Goal: Information Seeking & Learning: Learn about a topic

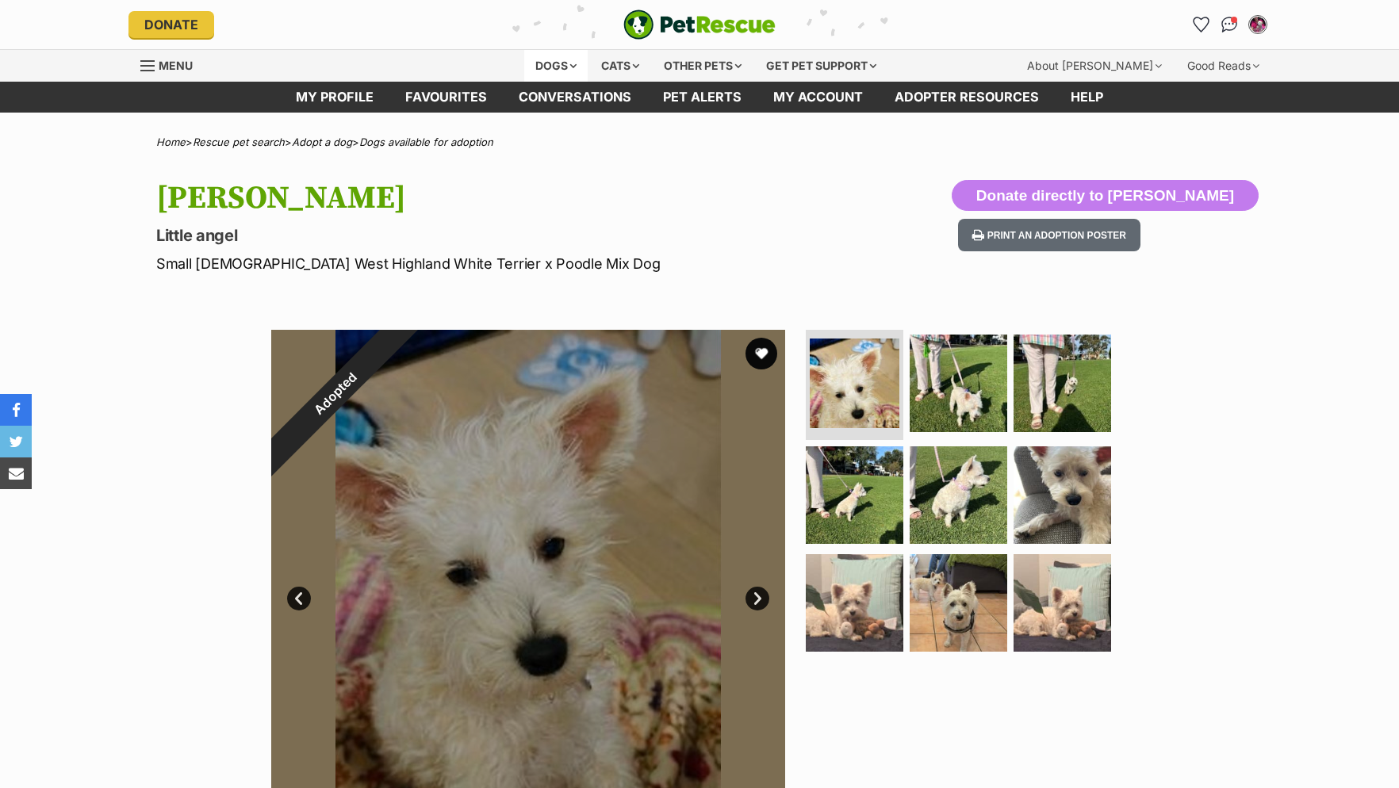
click at [547, 60] on div "Dogs" at bounding box center [555, 66] width 63 height 32
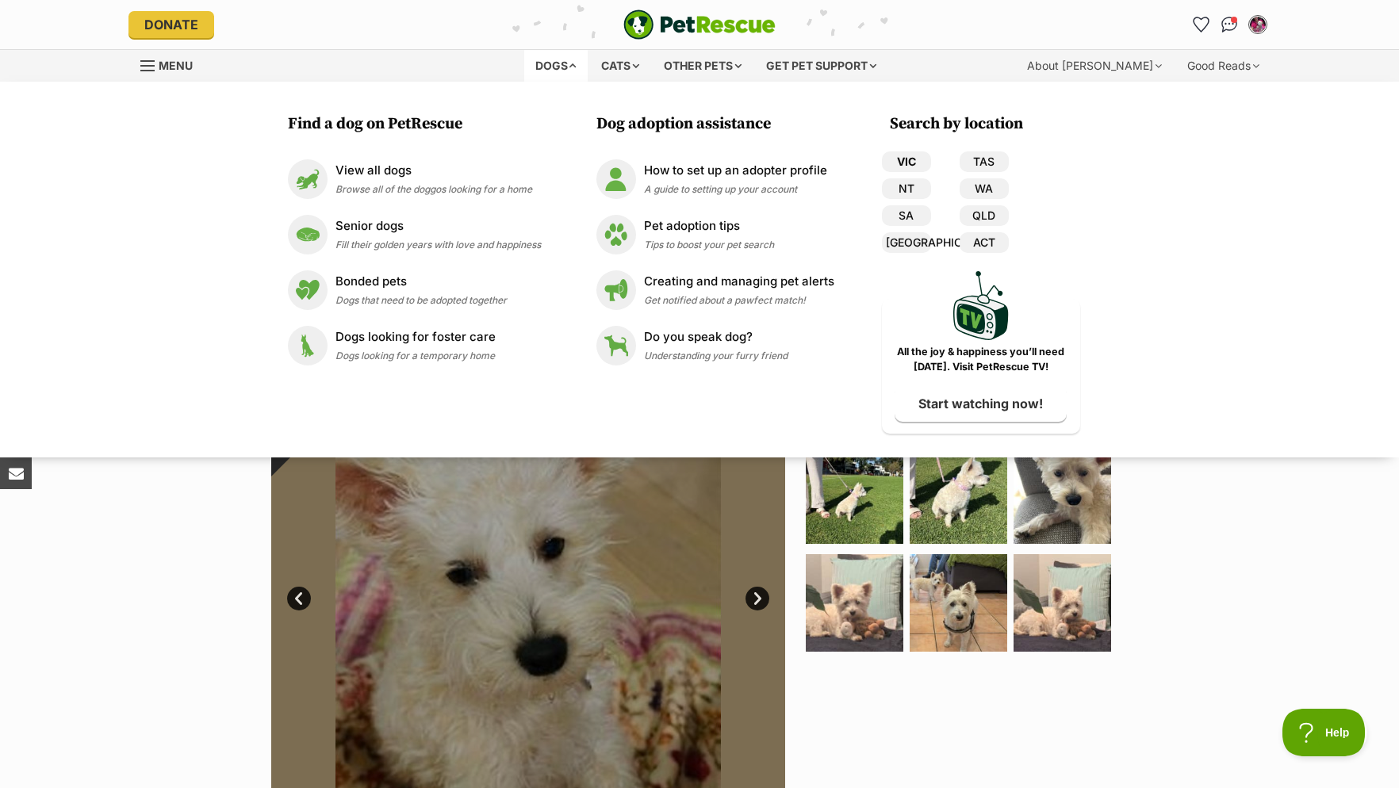
click at [908, 156] on link "VIC" at bounding box center [906, 161] width 49 height 21
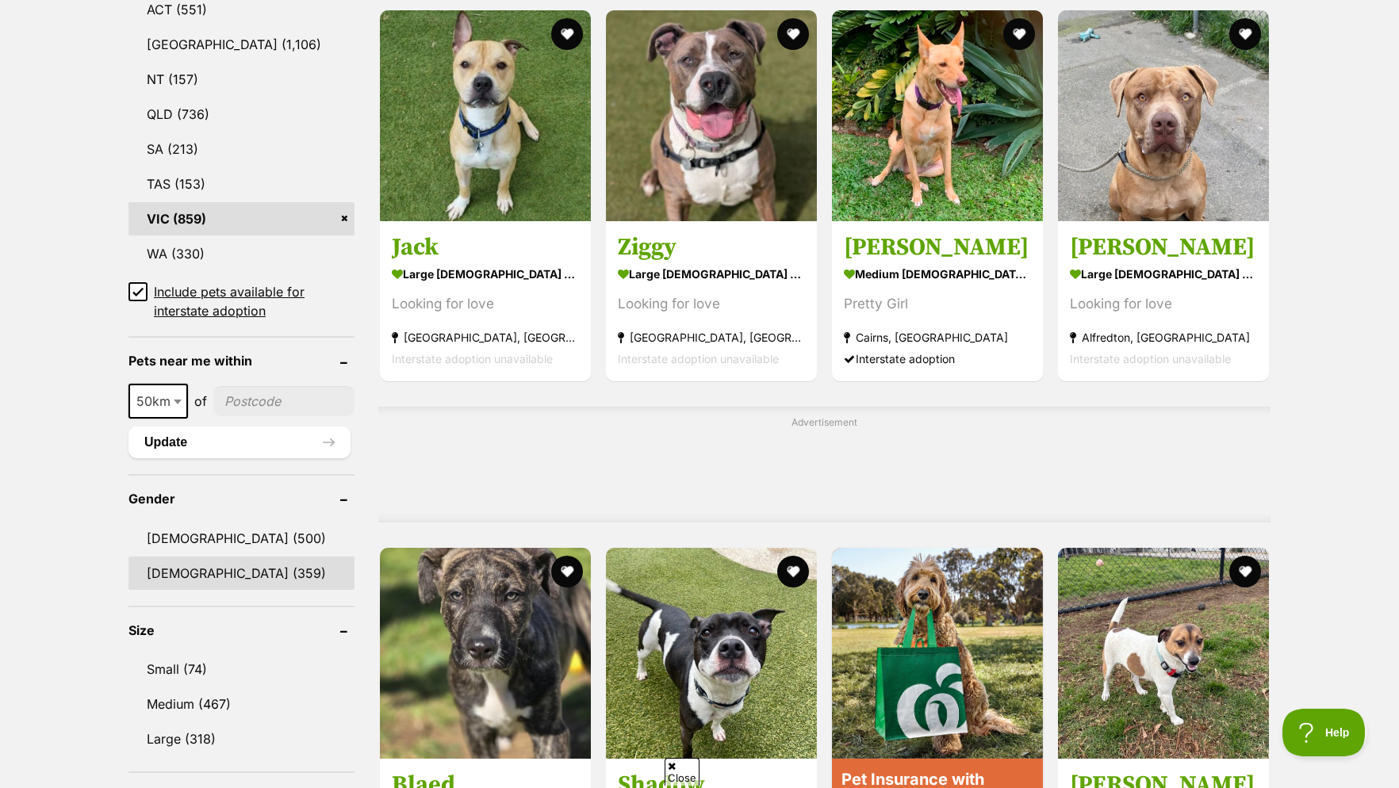
click at [179, 590] on link "[DEMOGRAPHIC_DATA] (359)" at bounding box center [241, 573] width 226 height 33
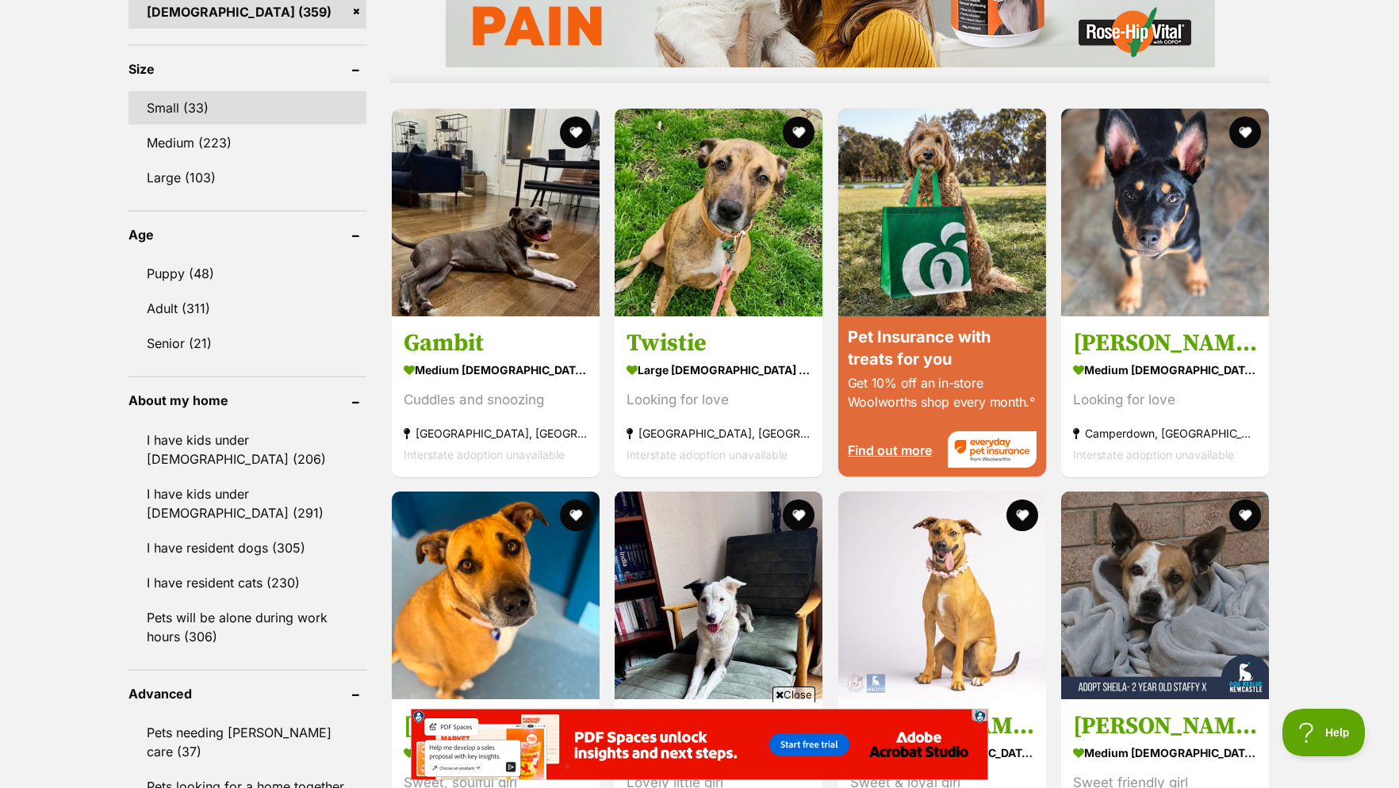
click at [159, 113] on link "Small (33)" at bounding box center [247, 107] width 238 height 33
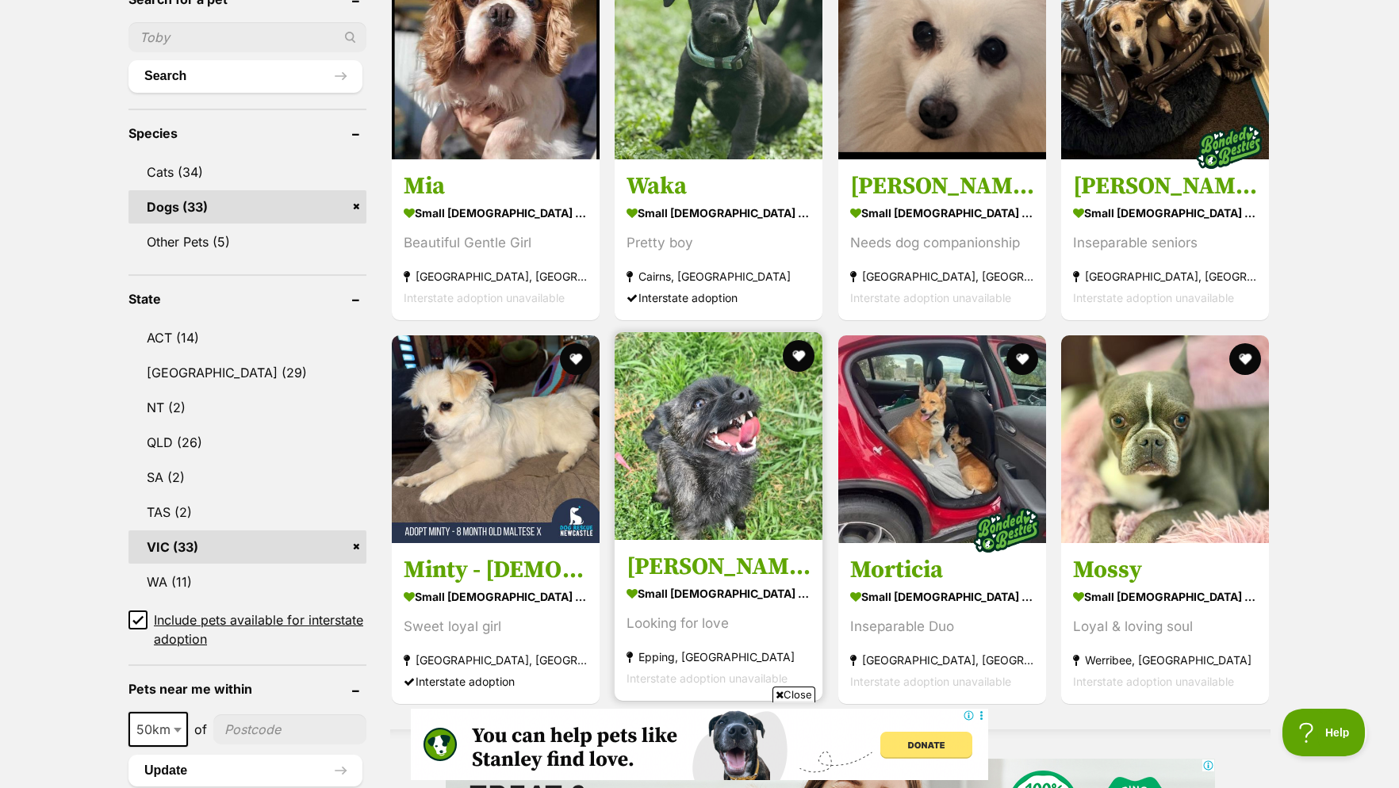
click at [769, 451] on img at bounding box center [719, 436] width 208 height 208
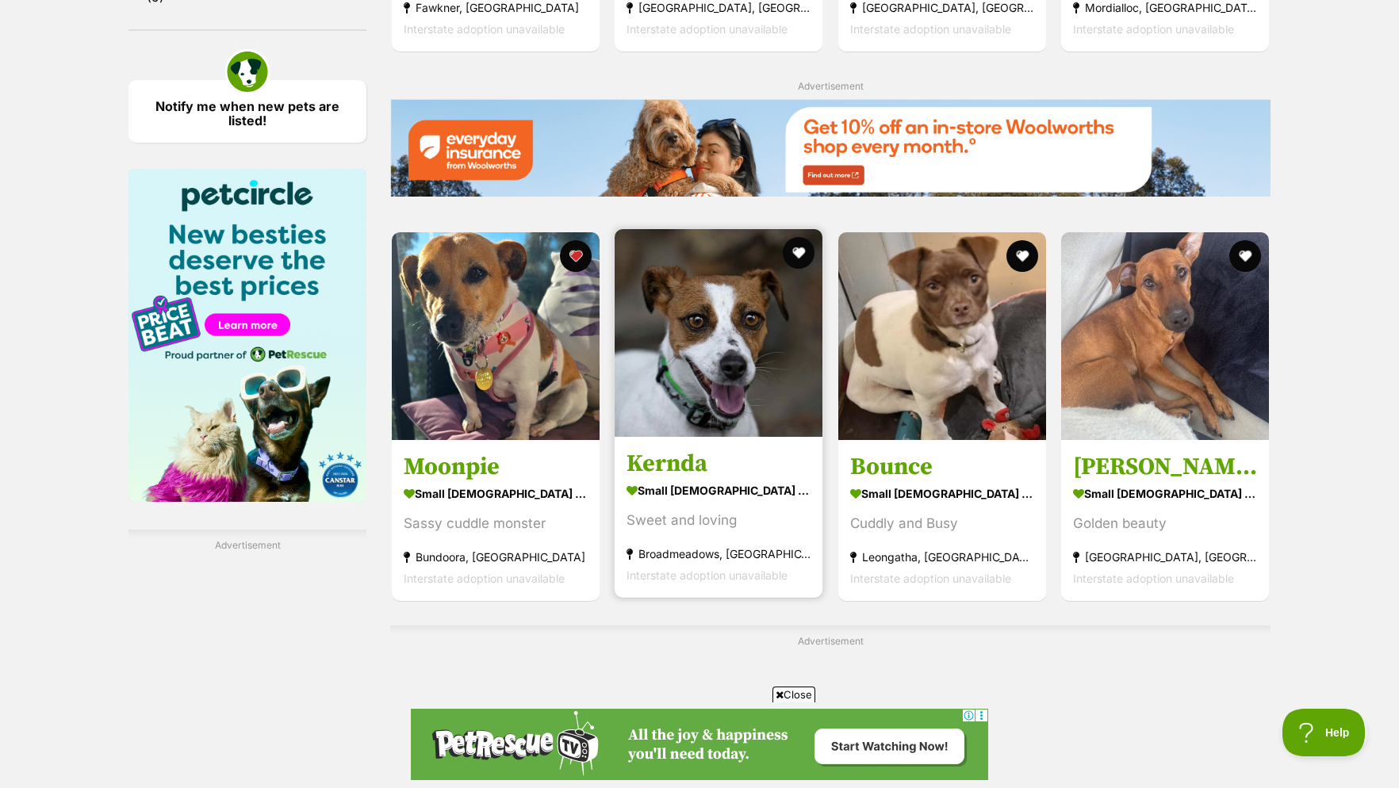
scroll to position [2670, 0]
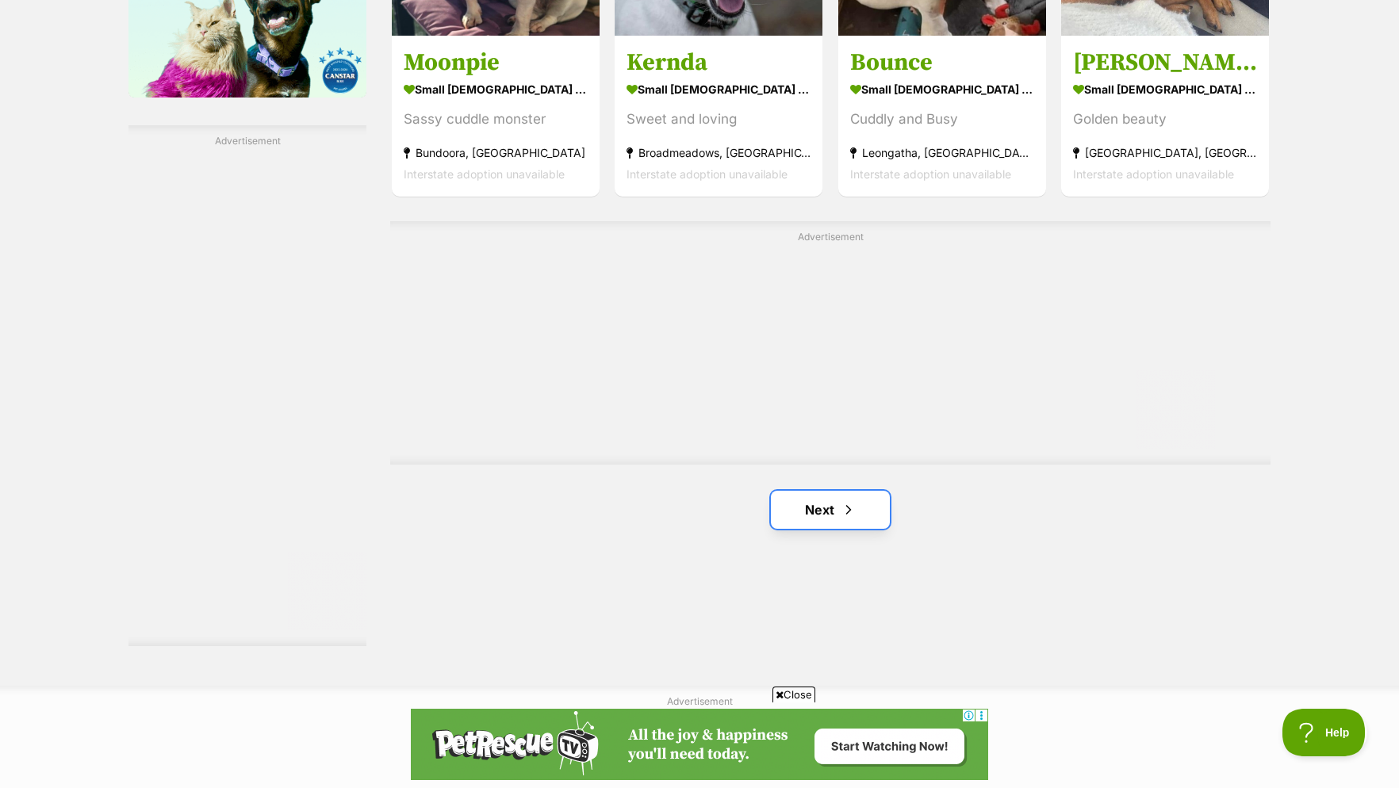
click at [832, 517] on link "Next" at bounding box center [830, 510] width 119 height 38
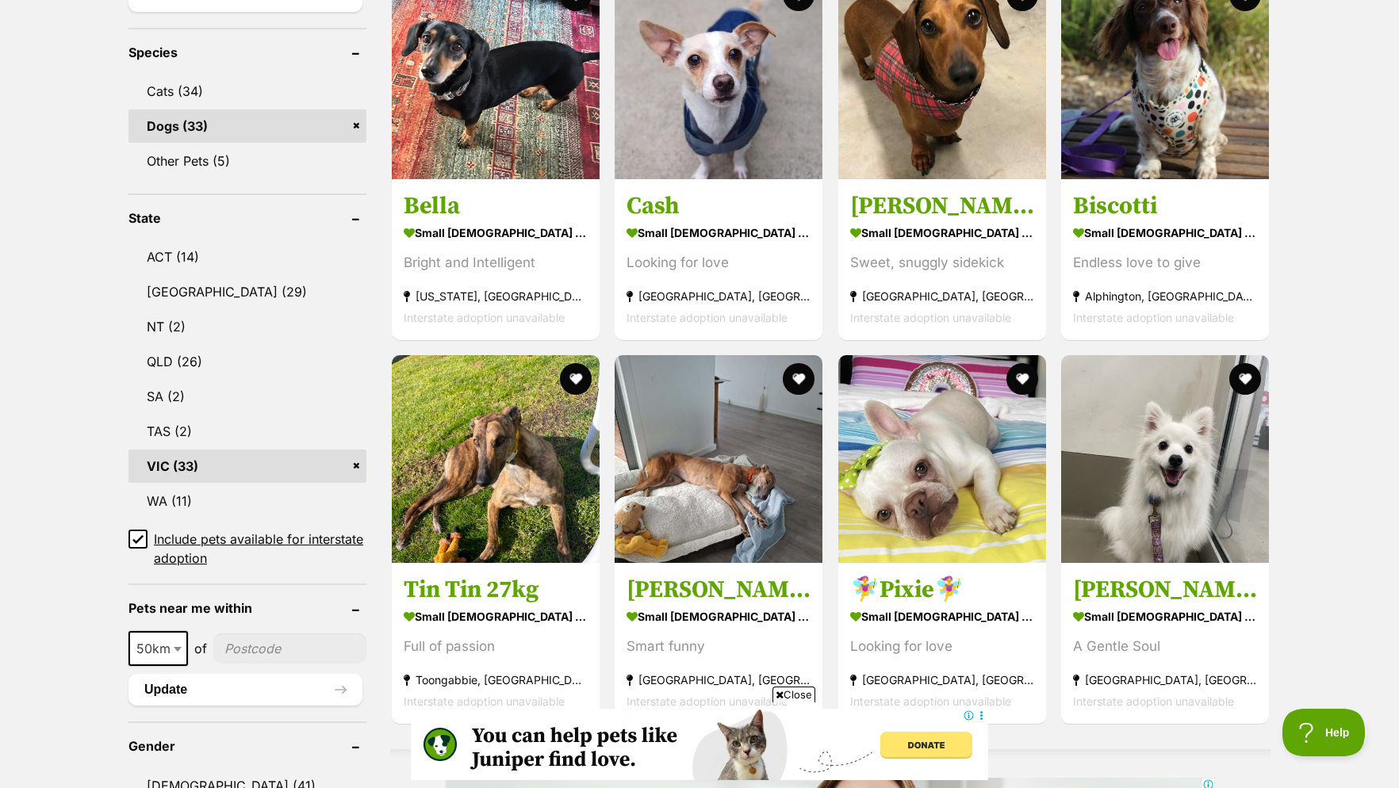
scroll to position [405, 0]
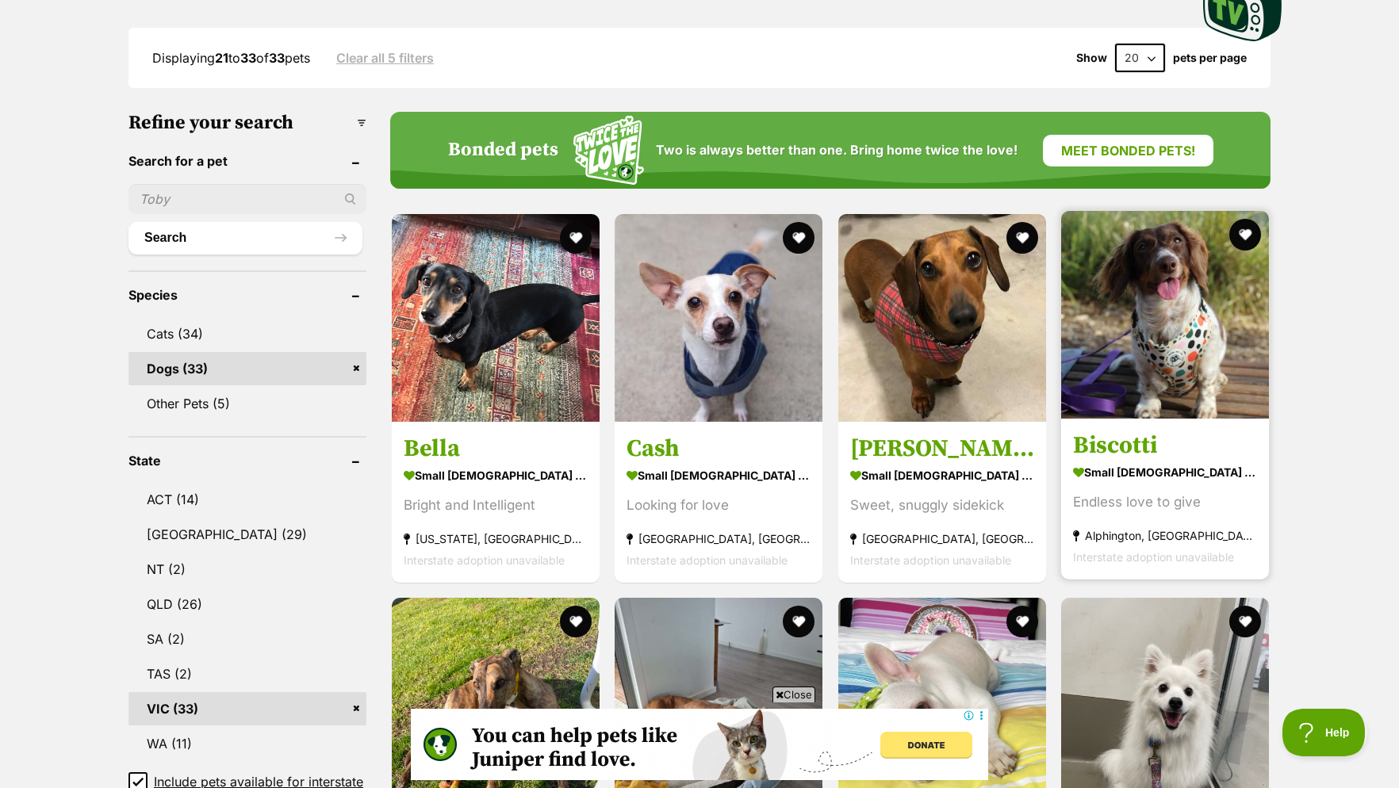
click at [1133, 285] on img at bounding box center [1165, 315] width 208 height 208
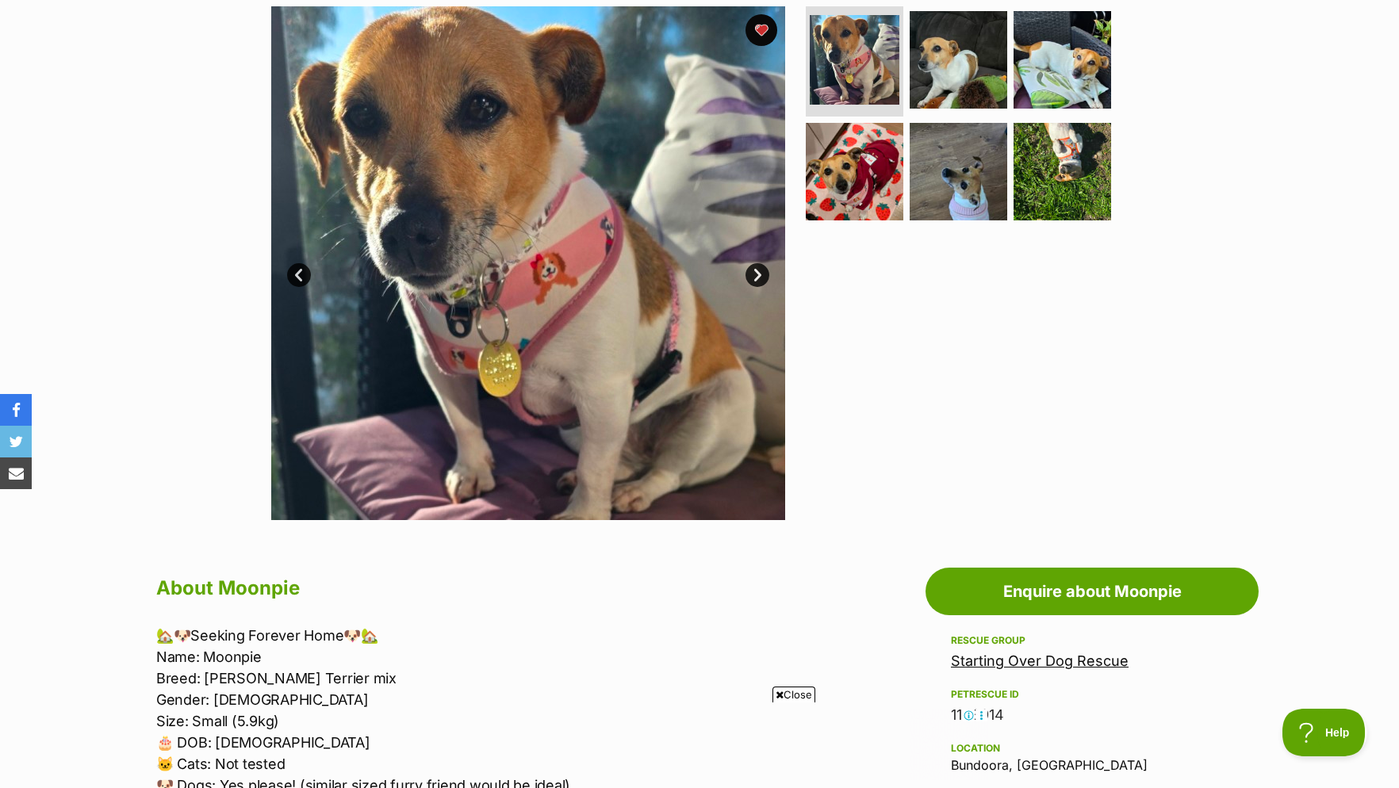
scroll to position [162, 0]
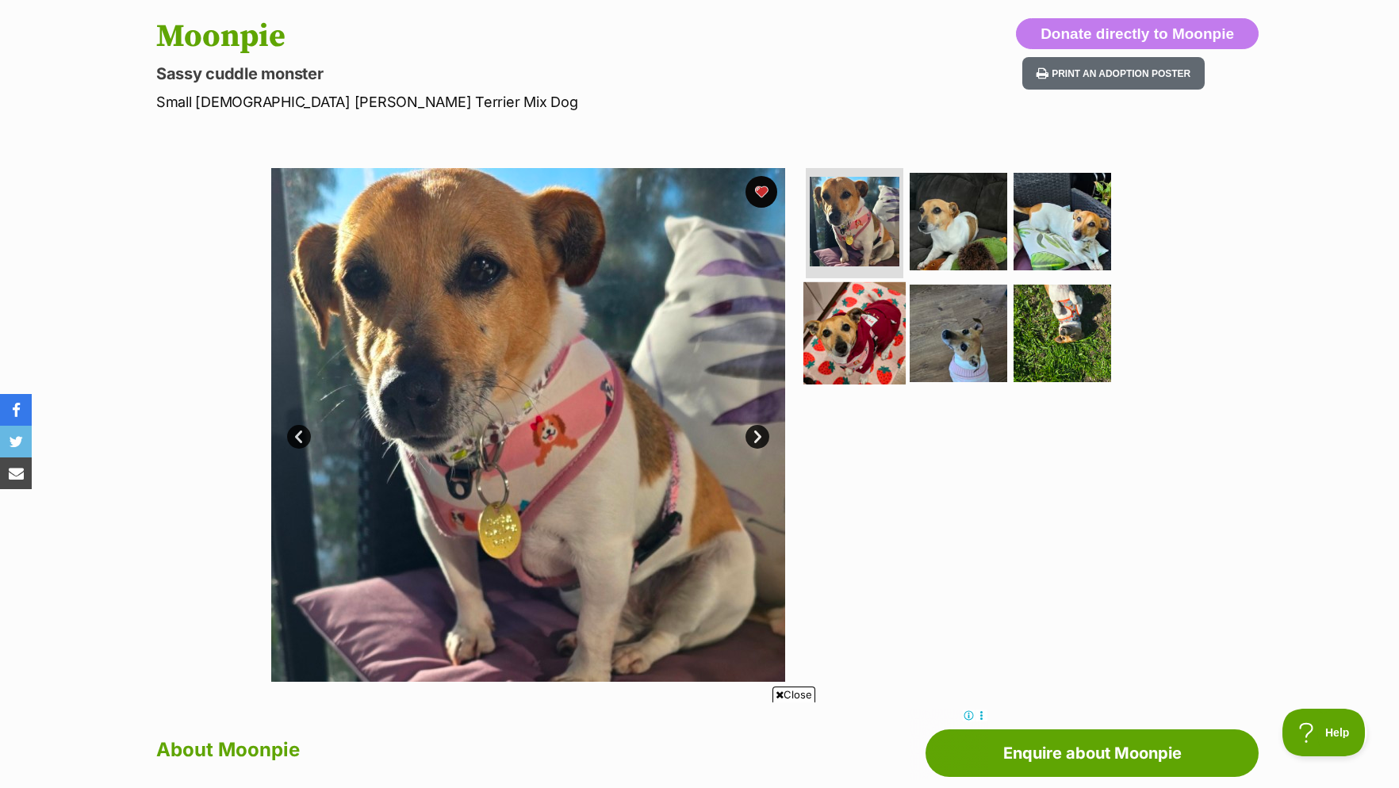
click at [846, 336] on img at bounding box center [855, 333] width 102 height 102
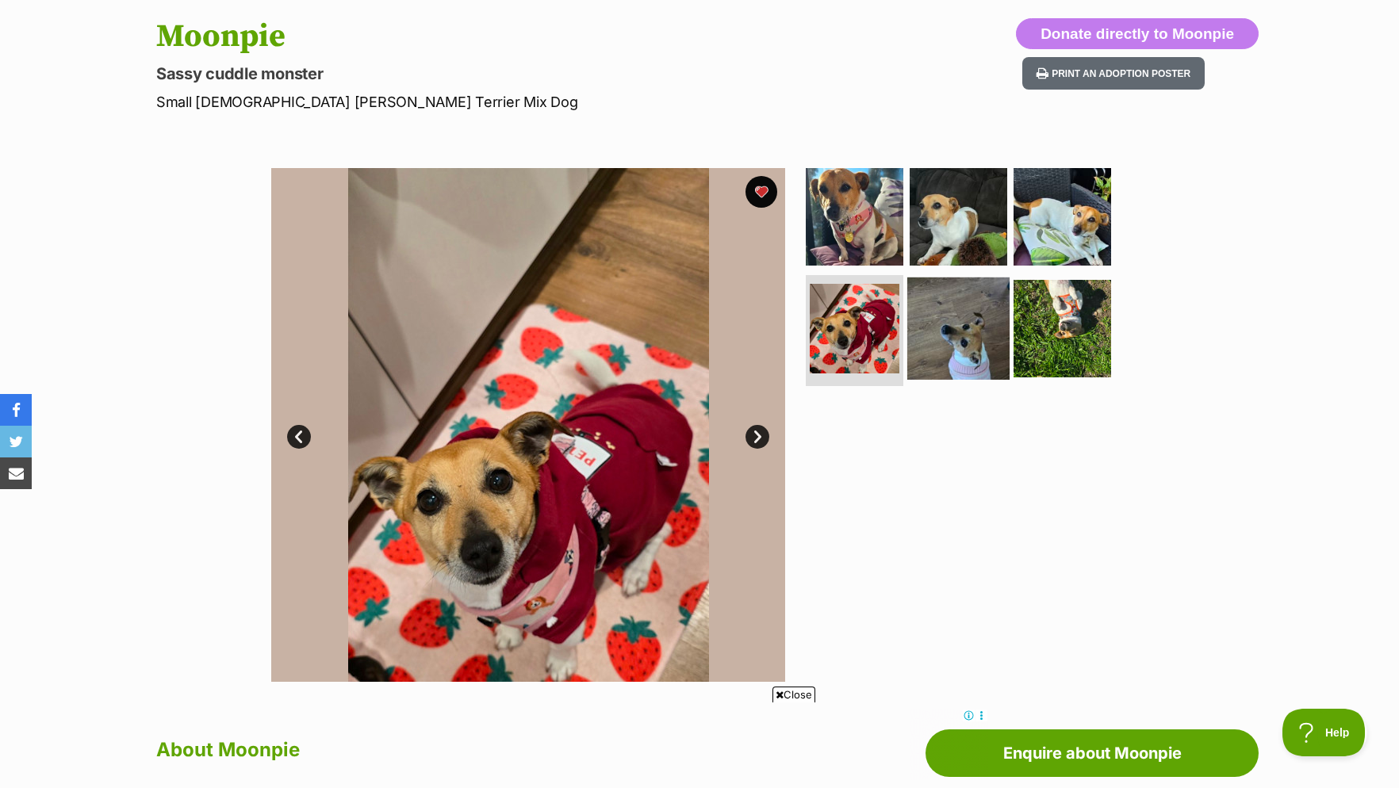
click at [956, 341] on img at bounding box center [958, 329] width 102 height 102
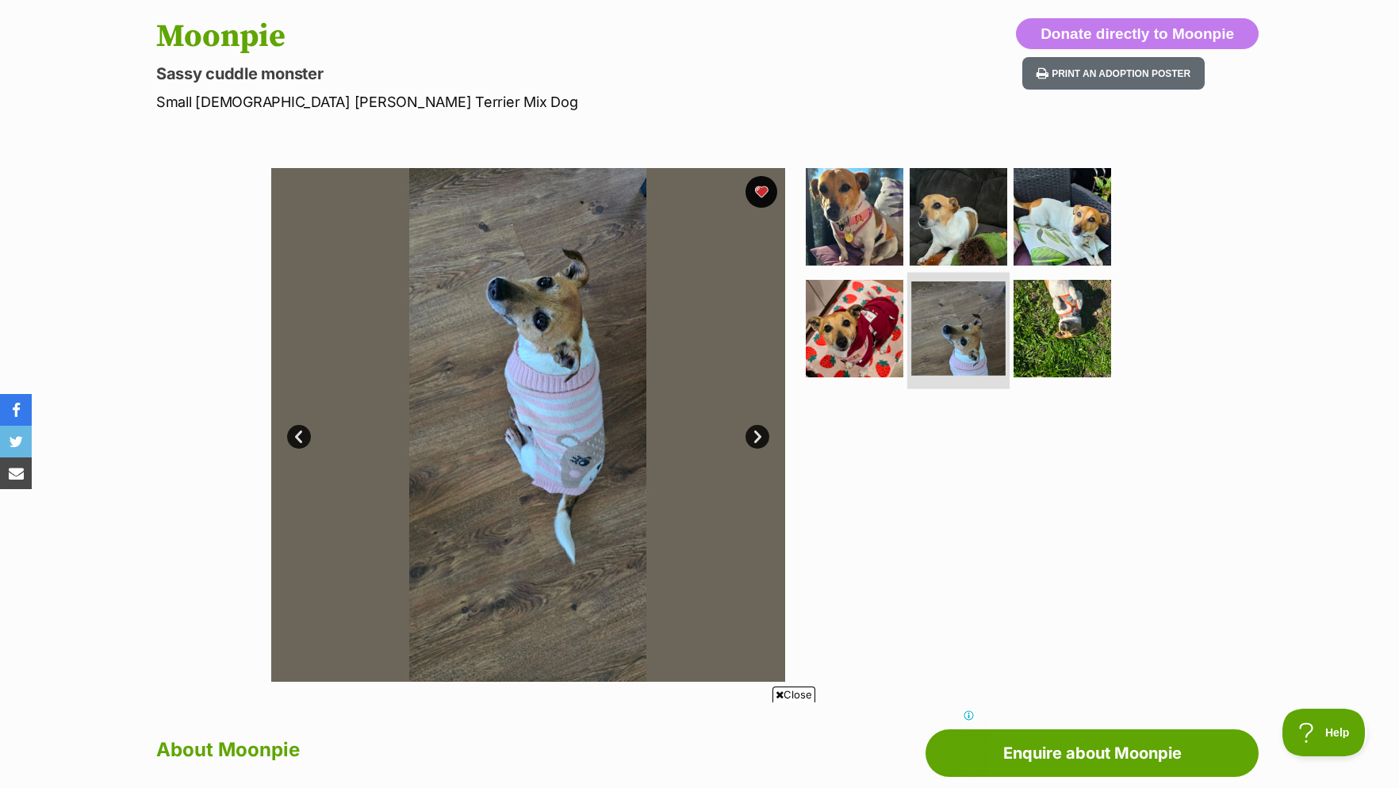
scroll to position [0, 0]
click at [1053, 328] on img at bounding box center [1062, 329] width 102 height 102
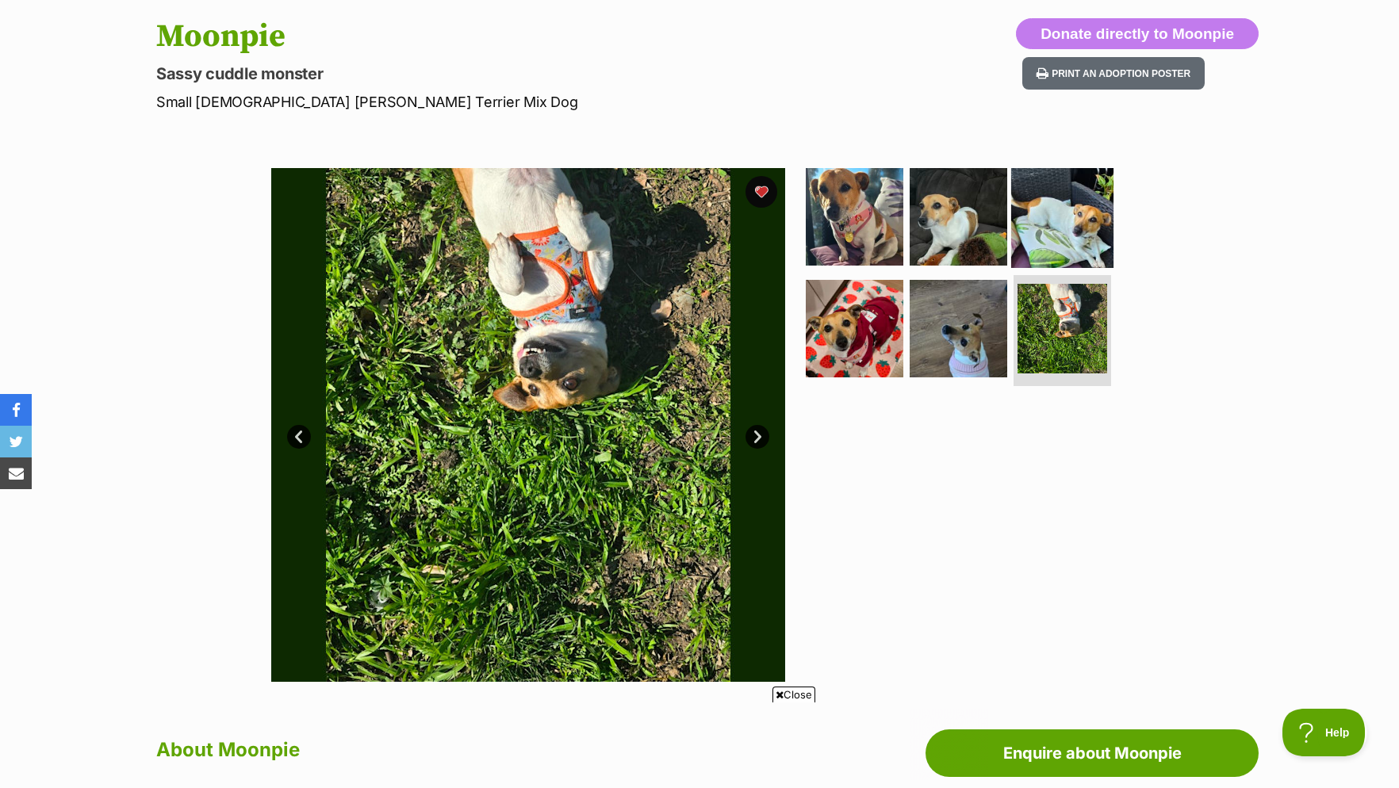
click at [1044, 236] on img at bounding box center [1062, 216] width 102 height 102
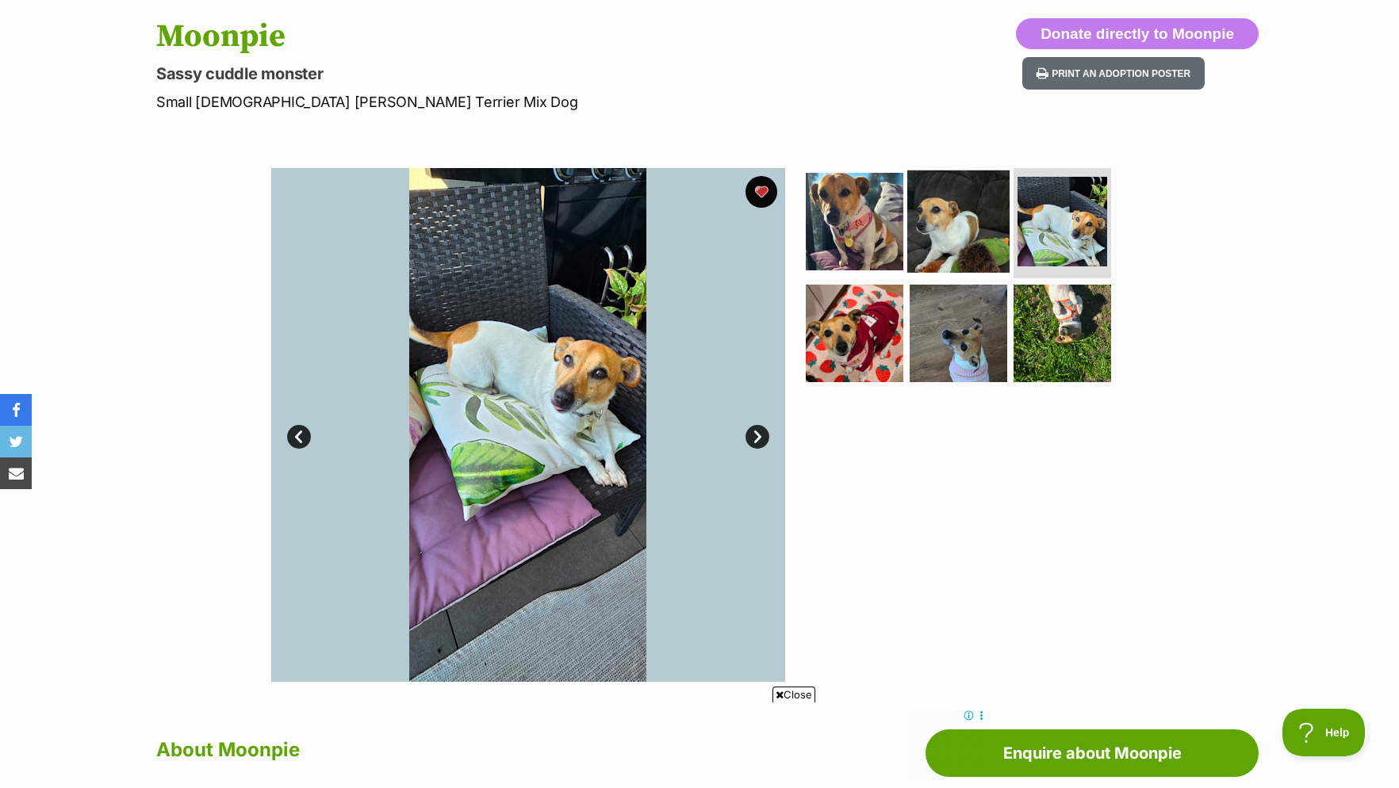
click at [969, 232] on img at bounding box center [958, 221] width 102 height 102
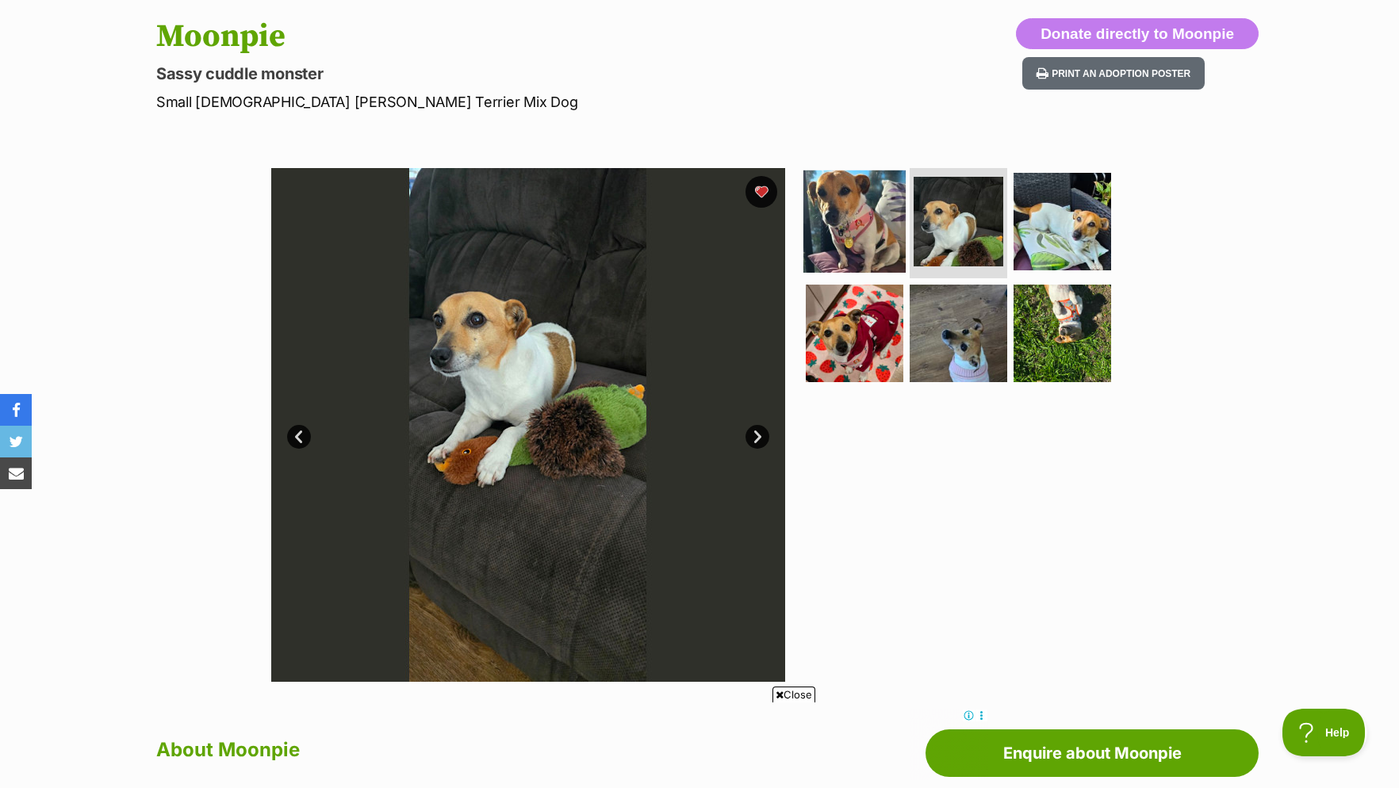
click at [853, 232] on img at bounding box center [855, 221] width 102 height 102
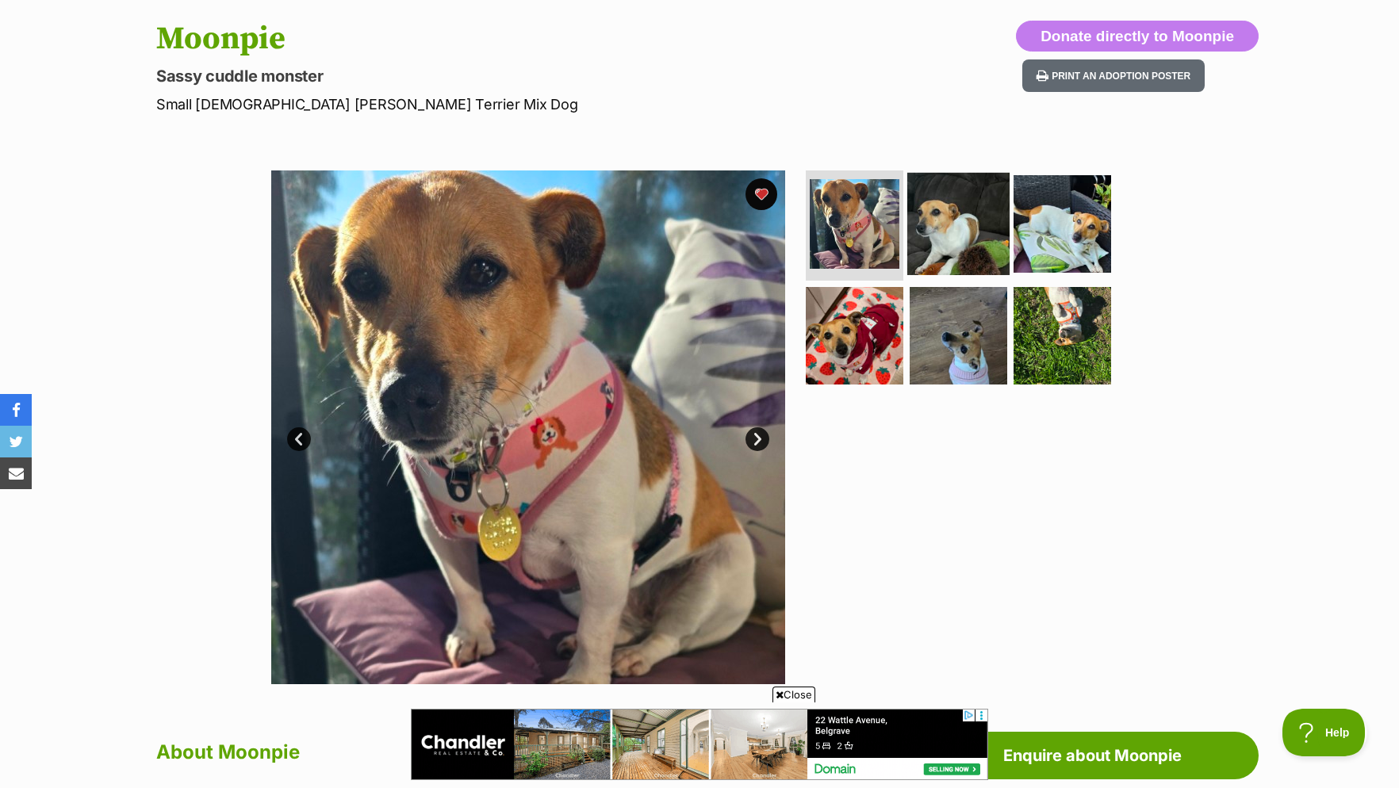
click at [938, 246] on img at bounding box center [958, 223] width 102 height 102
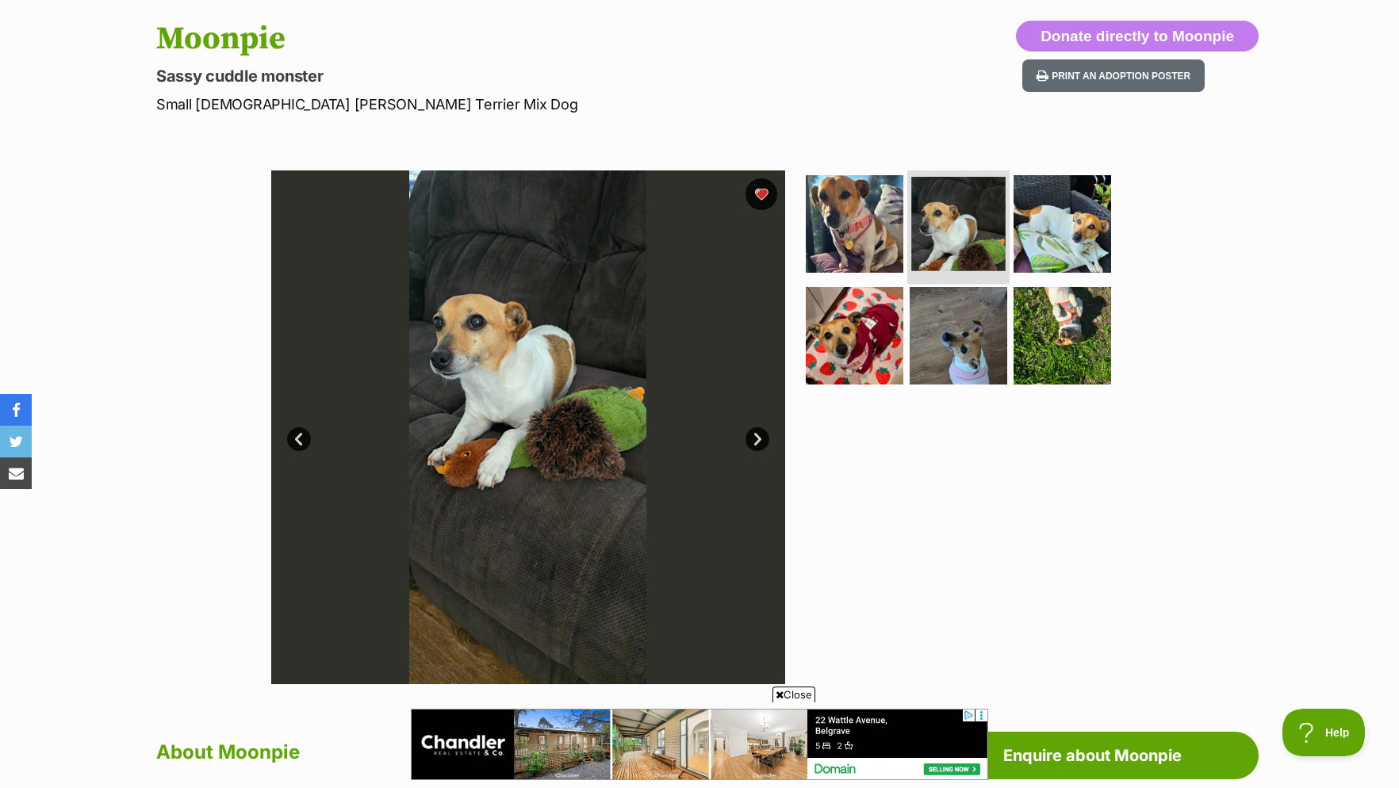
drag, startPoint x: 945, startPoint y: 239, endPoint x: 935, endPoint y: 239, distance: 9.5
click at [1072, 225] on img at bounding box center [1062, 223] width 102 height 102
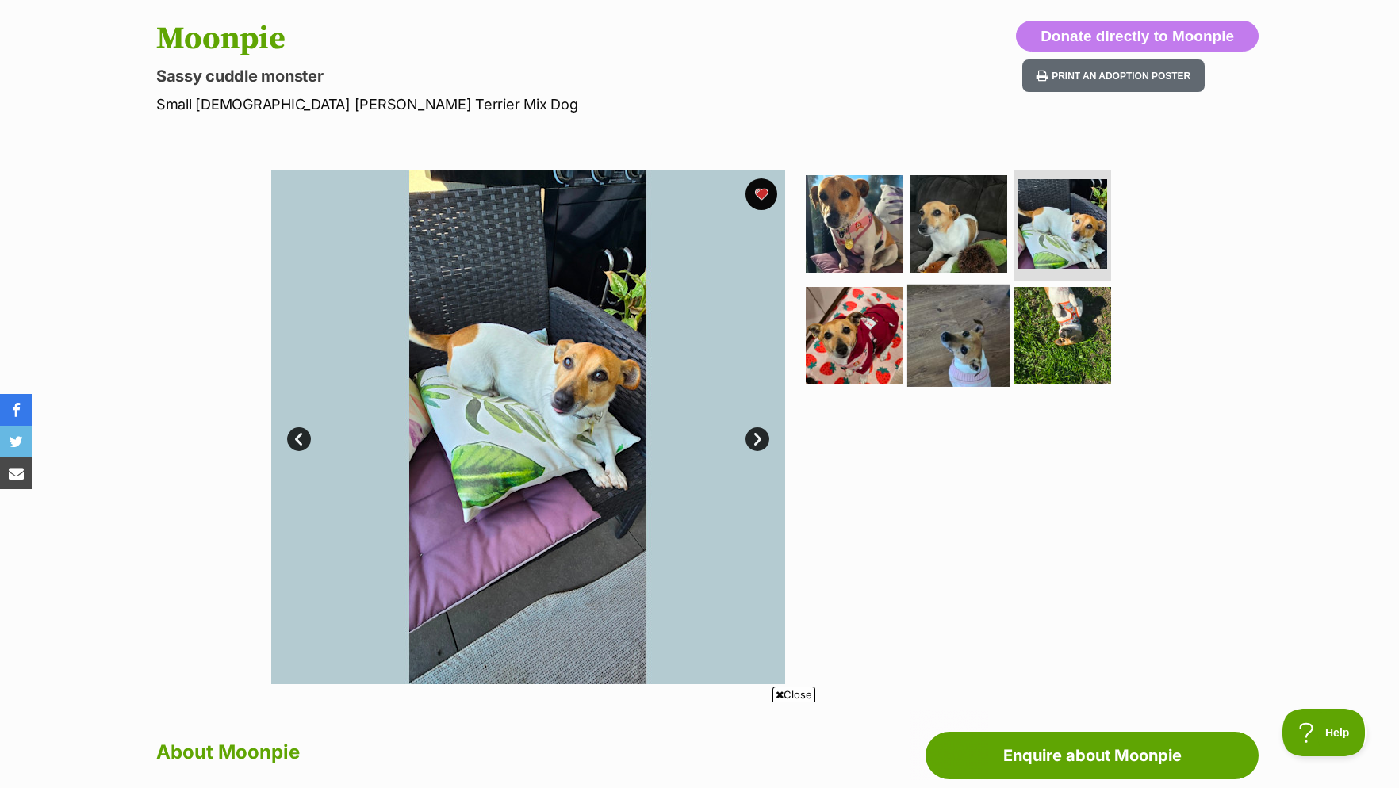
click at [943, 348] on img at bounding box center [958, 336] width 102 height 102
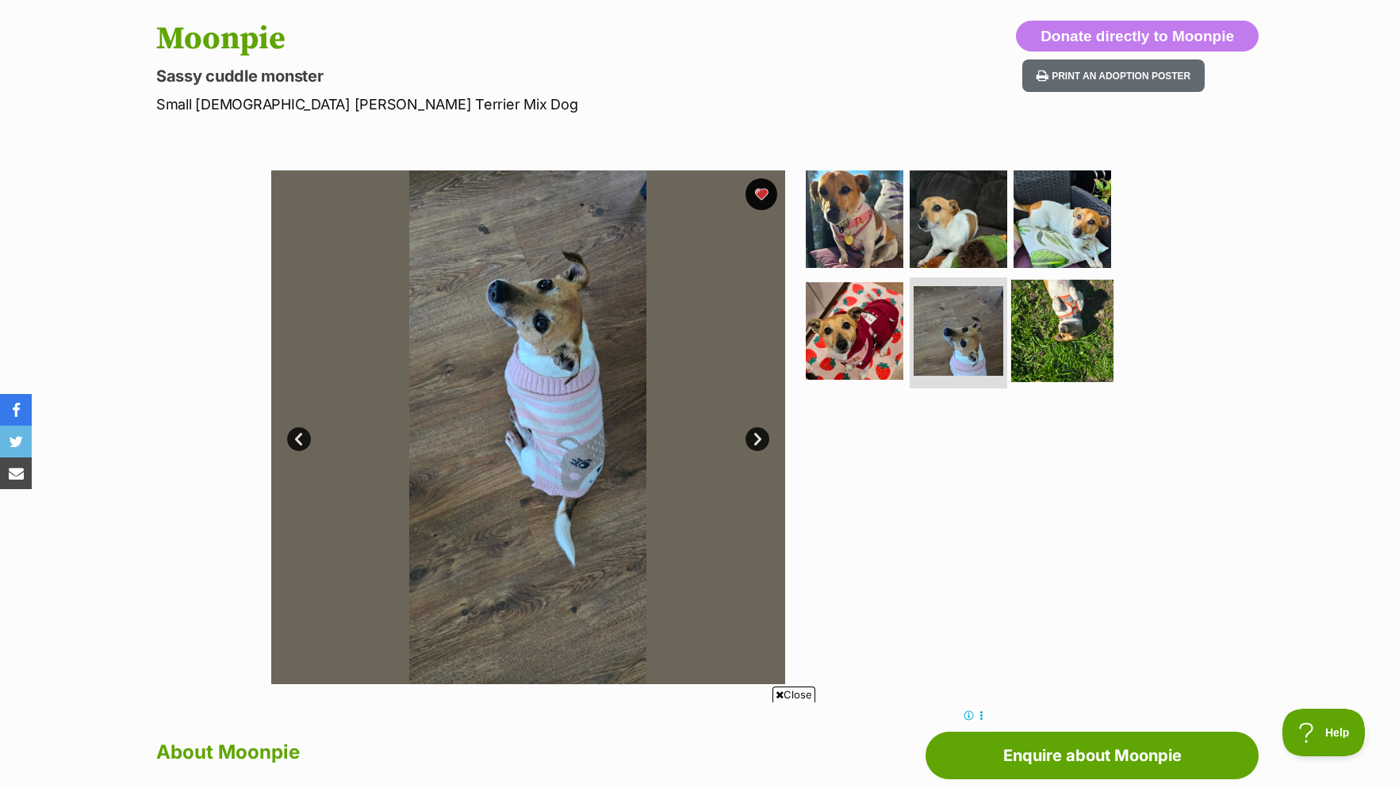
click at [1068, 337] on img at bounding box center [1062, 331] width 102 height 102
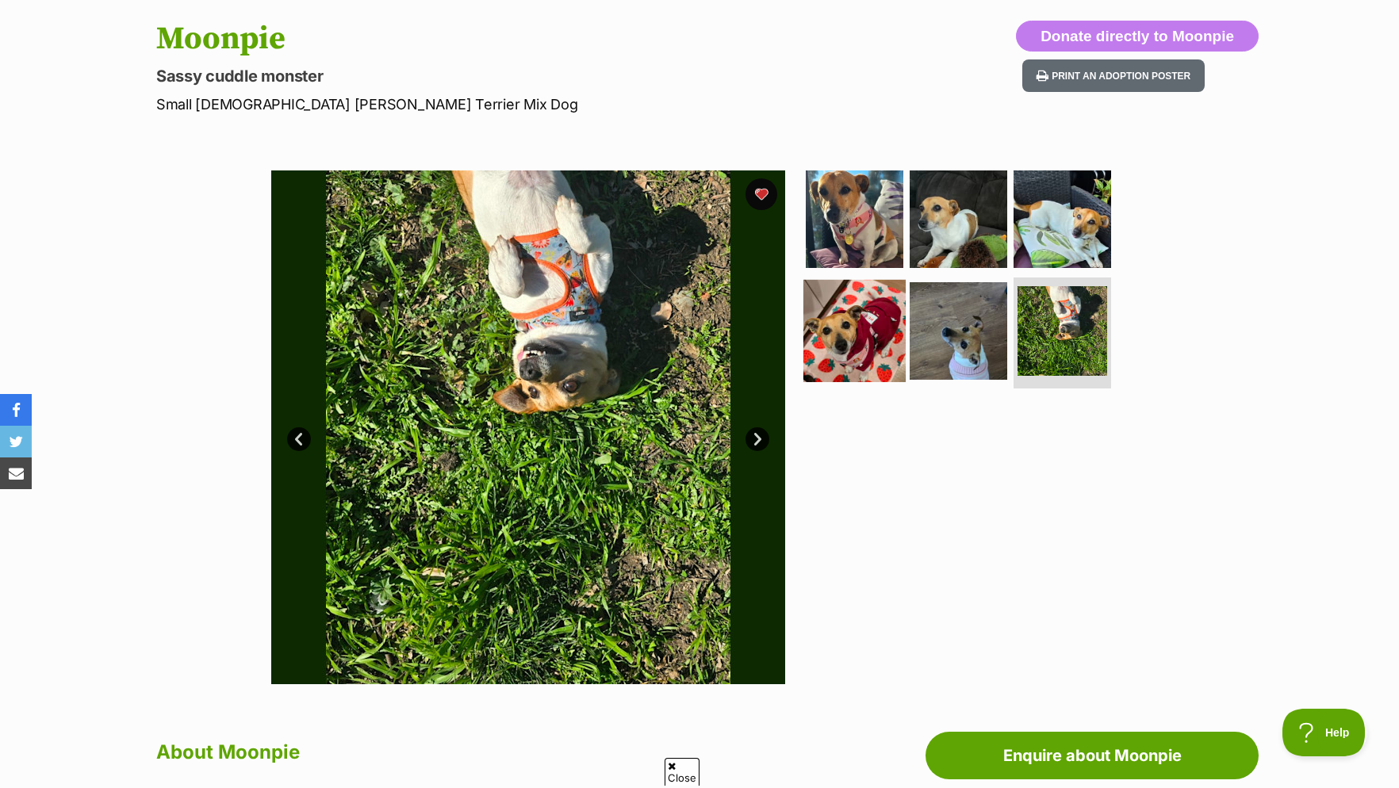
click at [885, 339] on img at bounding box center [855, 331] width 102 height 102
